Goal: Information Seeking & Learning: Find specific fact

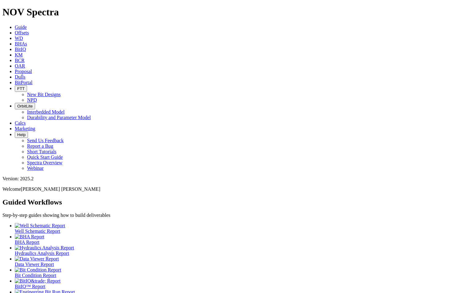
click at [29, 30] on span "Offsets" at bounding box center [22, 32] width 14 height 5
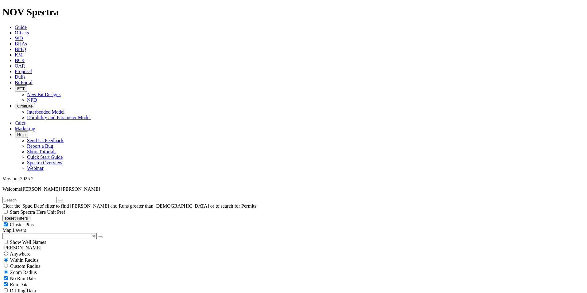
click at [41, 197] on input "text" at bounding box center [29, 200] width 54 height 6
type input "U716S"
click at [61, 201] on icon "button" at bounding box center [61, 201] width 0 height 0
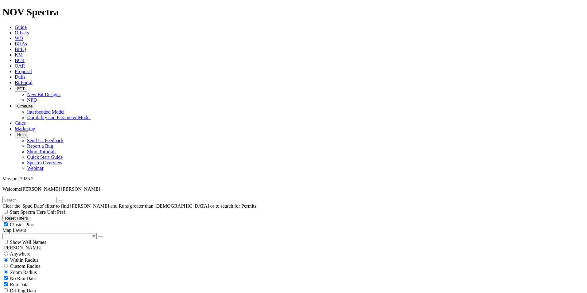
scroll to position [184, 0]
select select "12.25"
checkbox input "false"
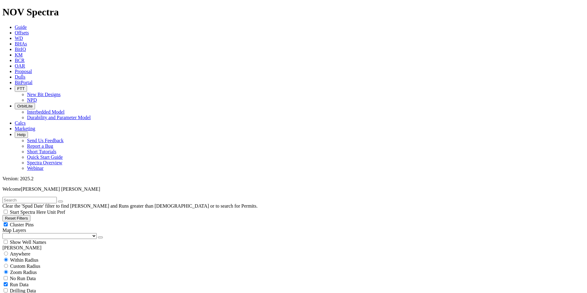
select select "? number:12.25 ?"
